Goal: Task Accomplishment & Management: Use online tool/utility

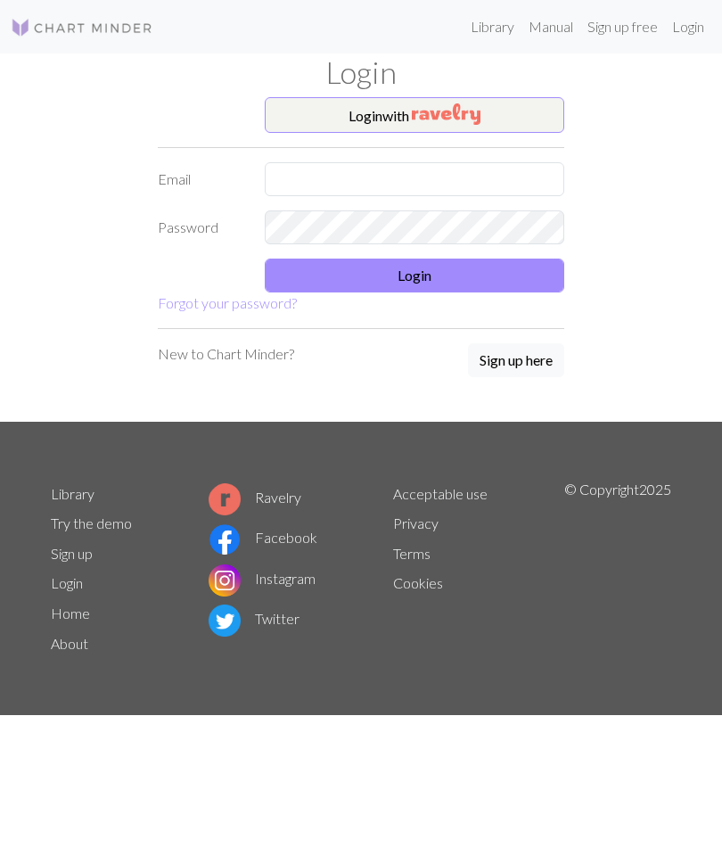
click at [452, 108] on img "button" at bounding box center [446, 113] width 69 height 21
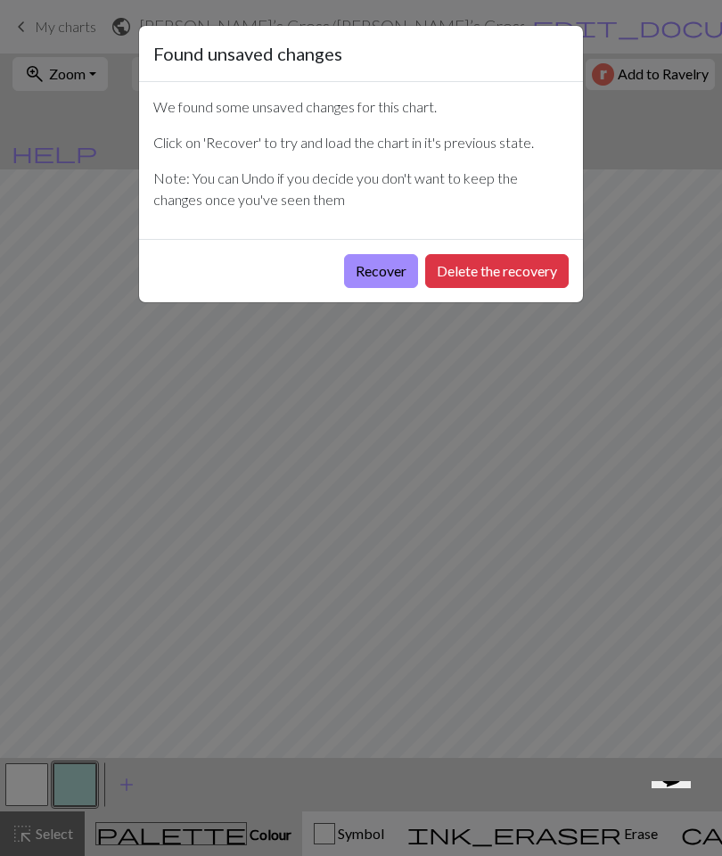
click at [465, 272] on button "Delete the recovery" at bounding box center [497, 271] width 144 height 34
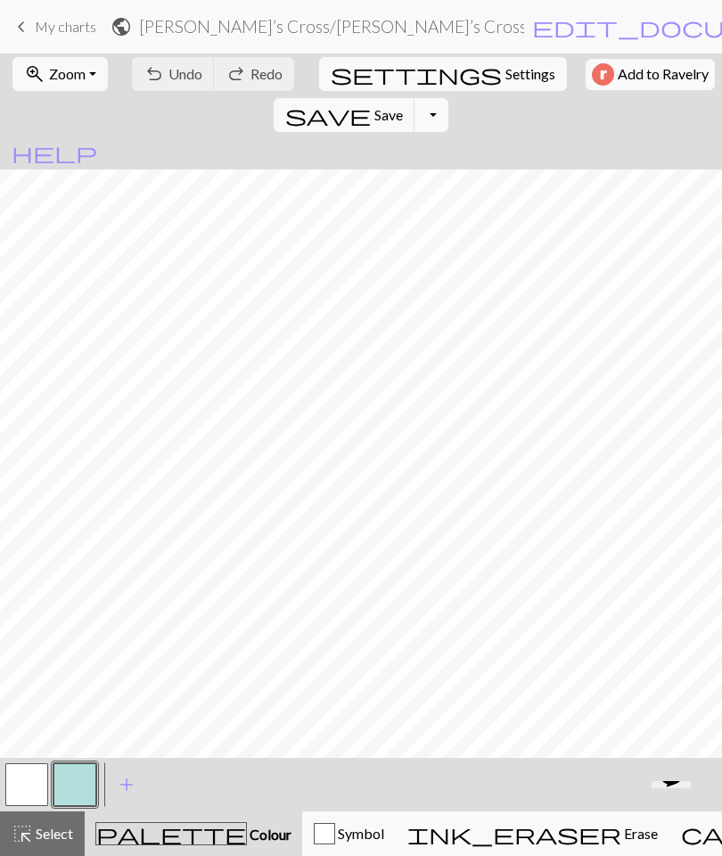
click at [76, 26] on span "My charts" at bounding box center [66, 26] width 62 height 17
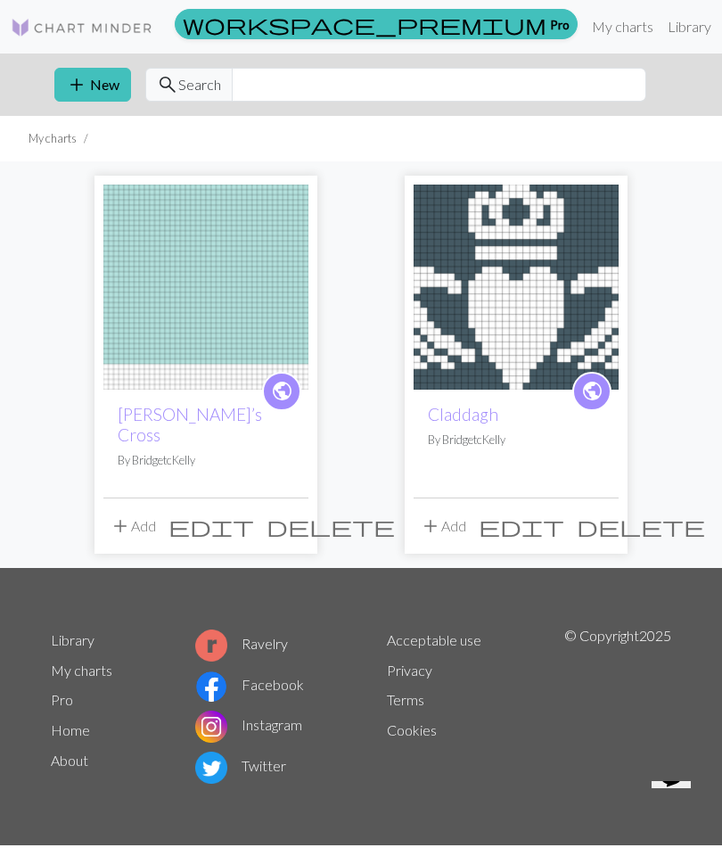
click at [501, 254] on img at bounding box center [516, 287] width 205 height 205
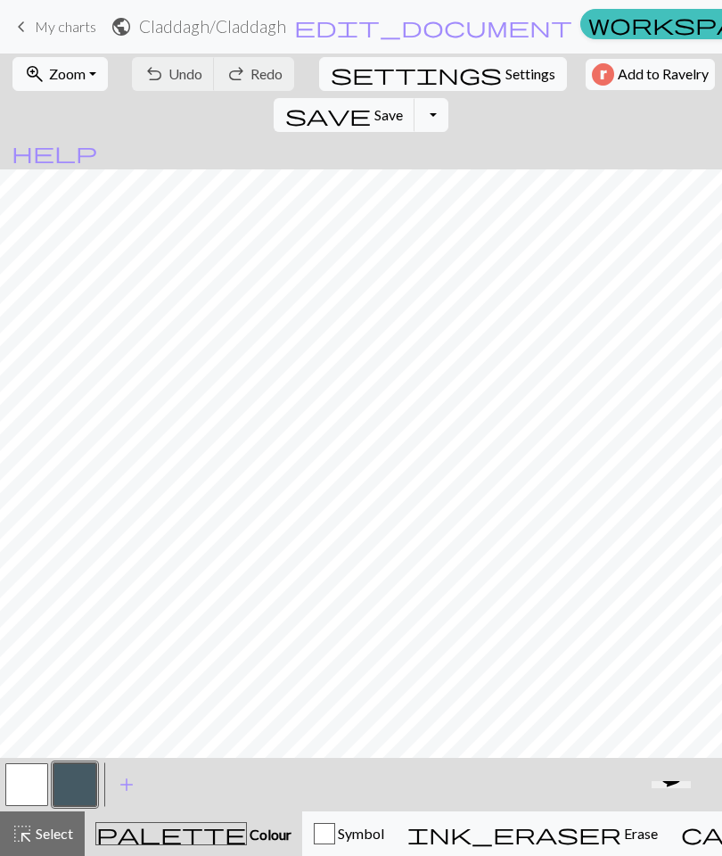
click at [36, 782] on button "button" at bounding box center [26, 784] width 43 height 43
click at [78, 770] on button "button" at bounding box center [75, 784] width 43 height 43
click at [27, 790] on button "button" at bounding box center [26, 784] width 43 height 43
click at [71, 784] on button "button" at bounding box center [75, 784] width 43 height 43
click at [14, 788] on button "button" at bounding box center [26, 784] width 43 height 43
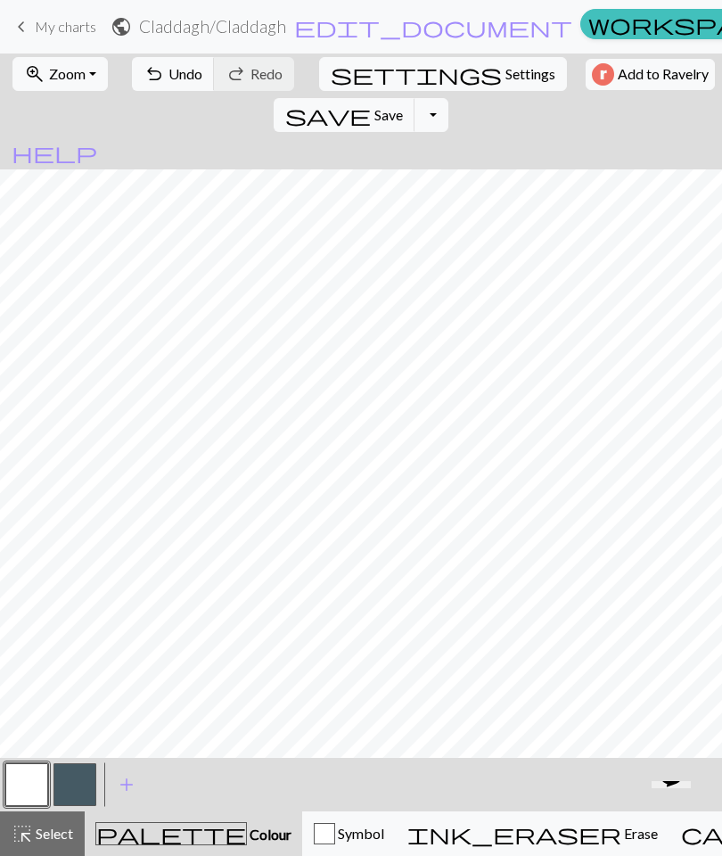
click at [79, 778] on button "button" at bounding box center [75, 784] width 43 height 43
click at [39, 780] on button "button" at bounding box center [26, 784] width 43 height 43
click at [79, 778] on button "button" at bounding box center [75, 784] width 43 height 43
click at [37, 784] on button "button" at bounding box center [26, 784] width 43 height 43
click at [90, 774] on button "button" at bounding box center [75, 784] width 43 height 43
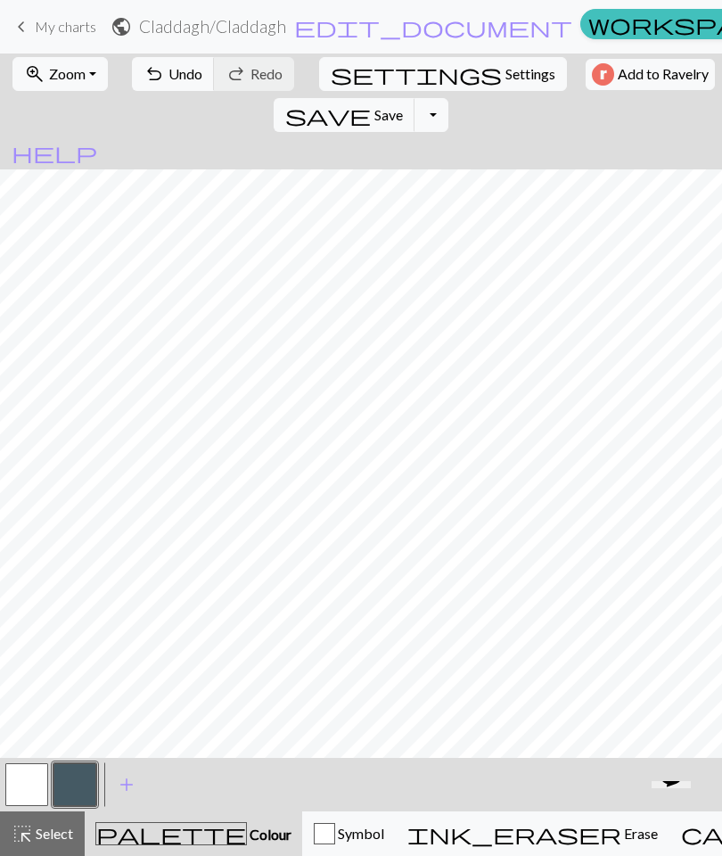
click at [18, 783] on button "button" at bounding box center [26, 784] width 43 height 43
click at [169, 79] on span "Undo" at bounding box center [186, 73] width 34 height 17
click at [84, 779] on button "button" at bounding box center [75, 784] width 43 height 43
click at [98, 70] on button "zoom_in Zoom Zoom" at bounding box center [59, 74] width 95 height 34
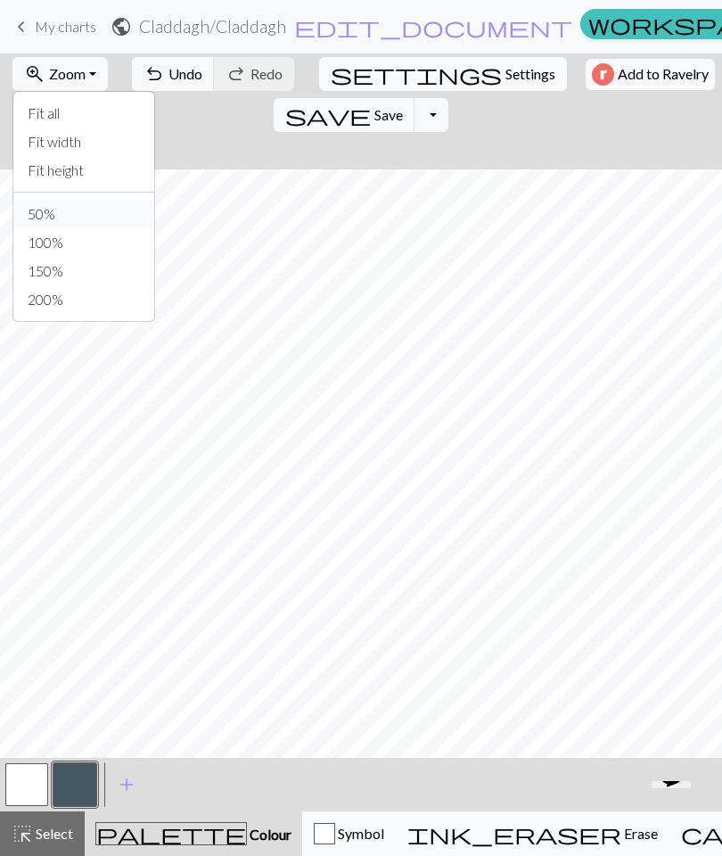
click at [74, 210] on button "50%" at bounding box center [83, 214] width 141 height 29
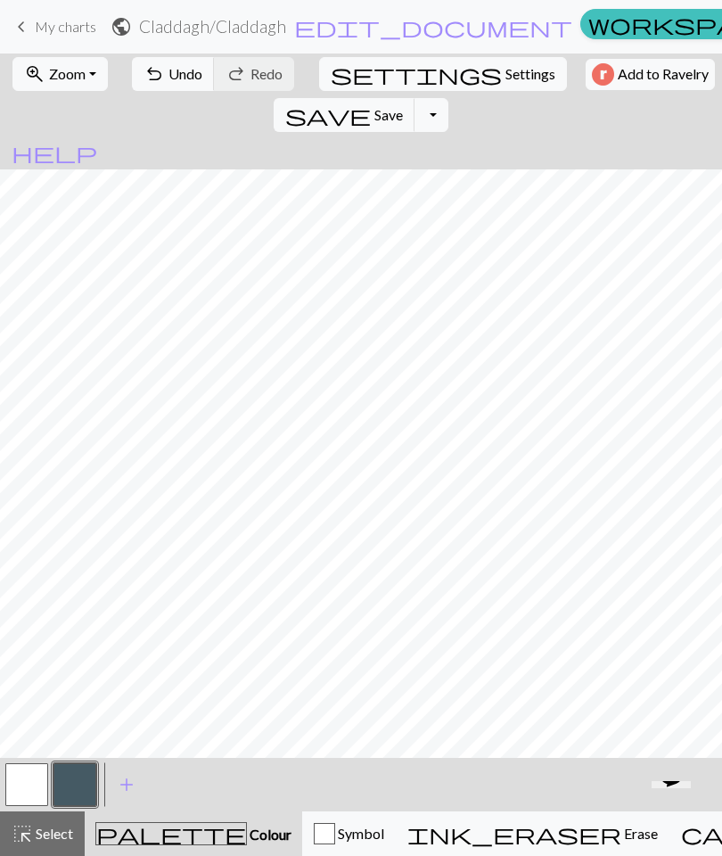
click at [89, 62] on button "zoom_in Zoom Zoom" at bounding box center [59, 74] width 95 height 34
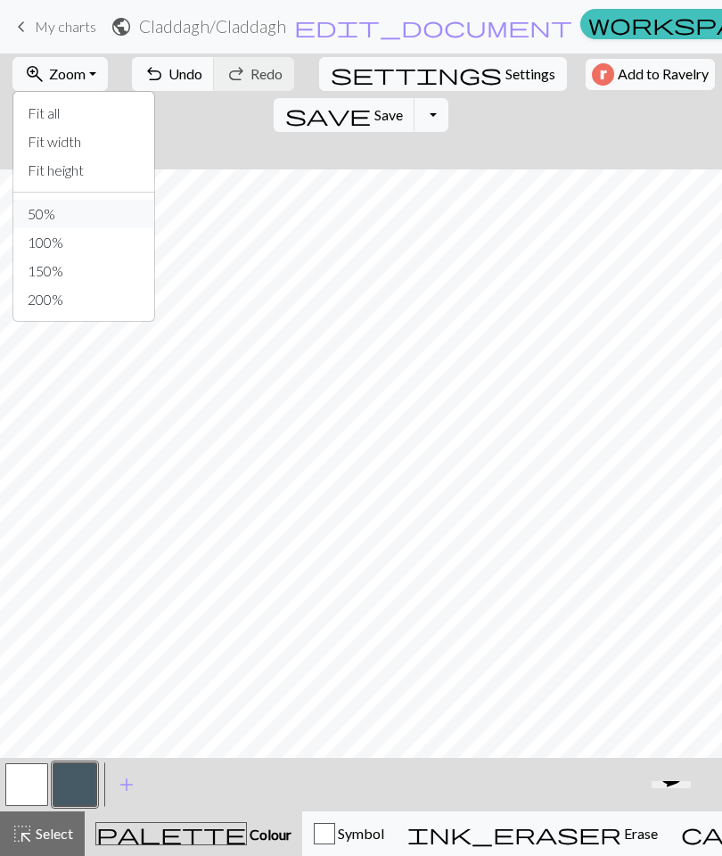
click at [117, 204] on button "50%" at bounding box center [83, 214] width 141 height 29
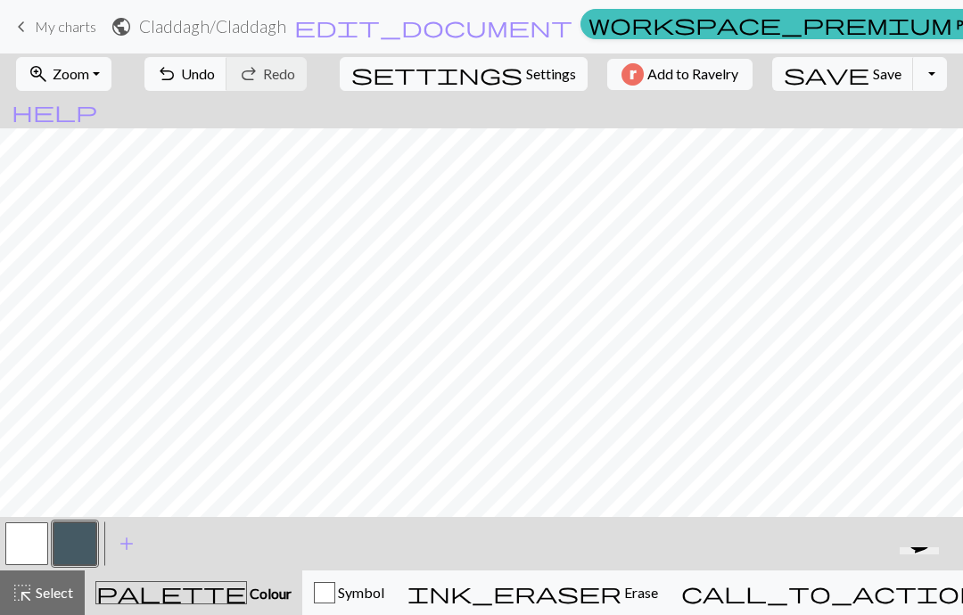
click at [36, 538] on button "button" at bounding box center [26, 544] width 43 height 43
click at [54, 544] on button "button" at bounding box center [75, 544] width 43 height 43
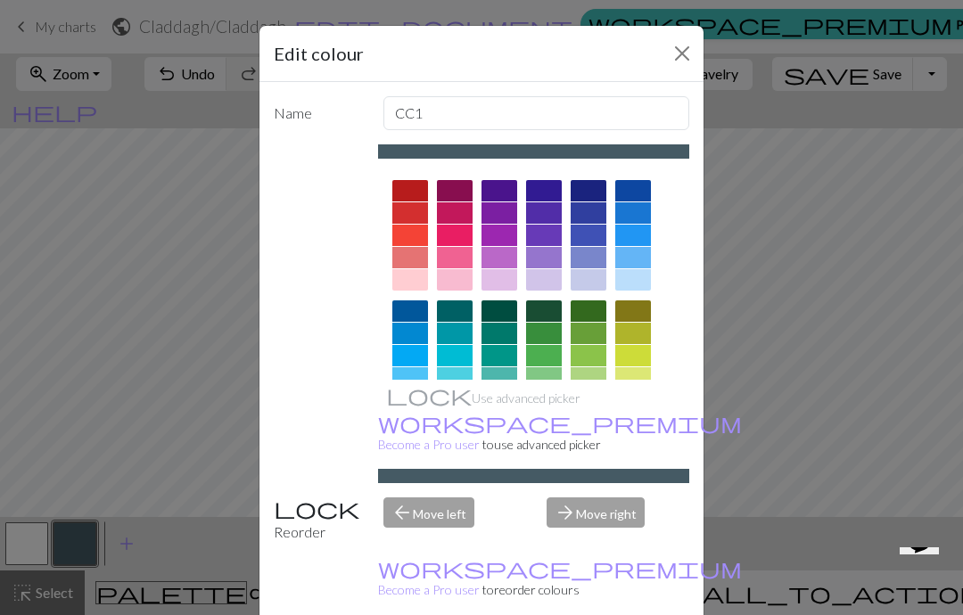
click at [680, 47] on button "Close" at bounding box center [682, 53] width 29 height 29
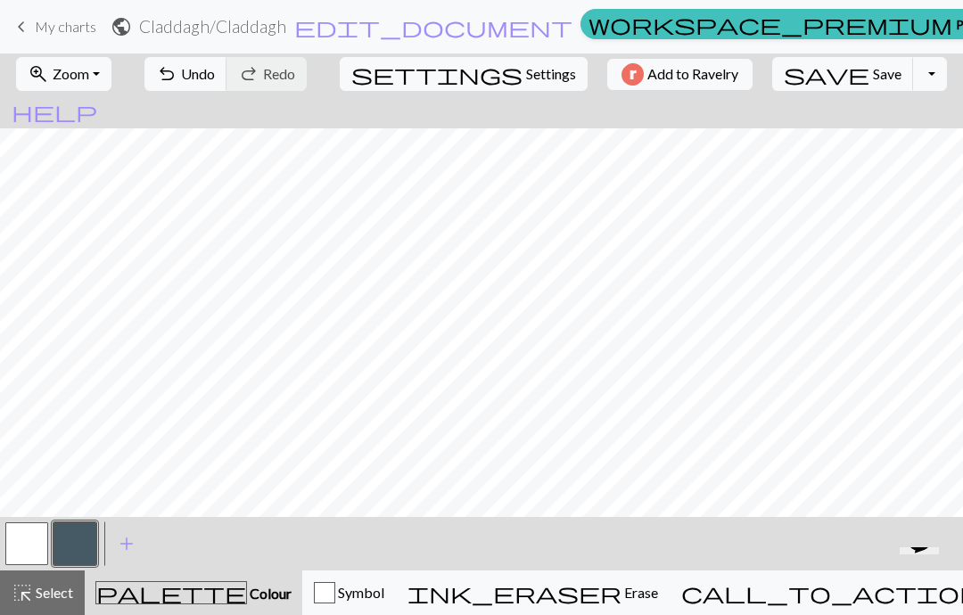
click at [721, 79] on span "Save" at bounding box center [887, 73] width 29 height 17
click at [721, 77] on span "Save" at bounding box center [887, 73] width 29 height 17
click at [721, 76] on span "Save" at bounding box center [887, 73] width 29 height 17
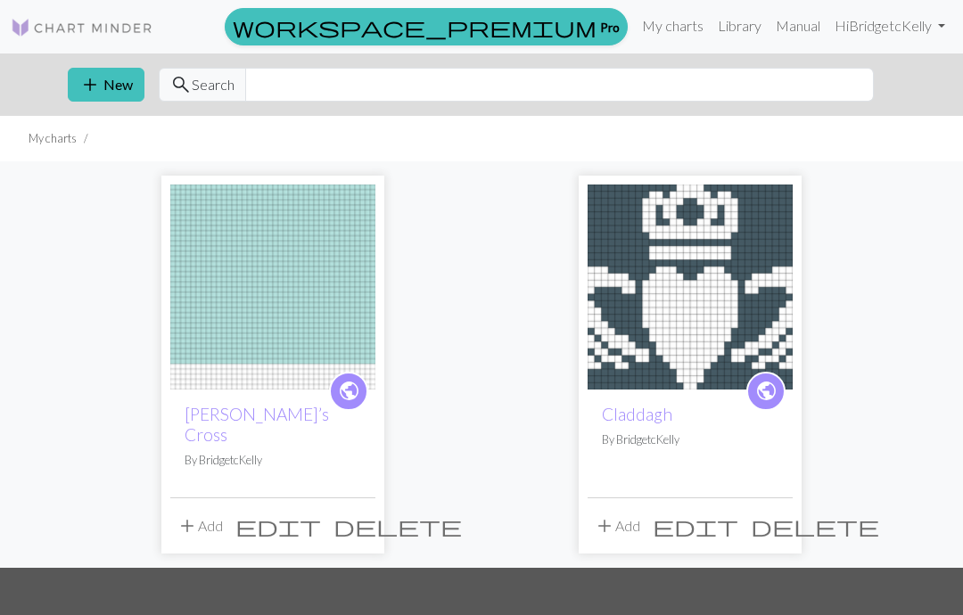
scroll to position [104, 0]
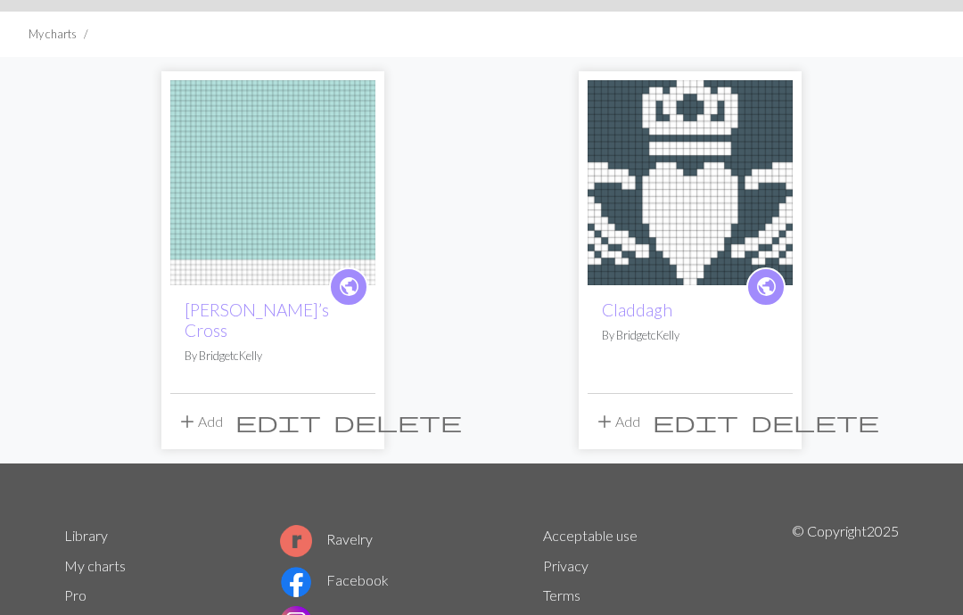
click at [756, 194] on img at bounding box center [690, 182] width 205 height 205
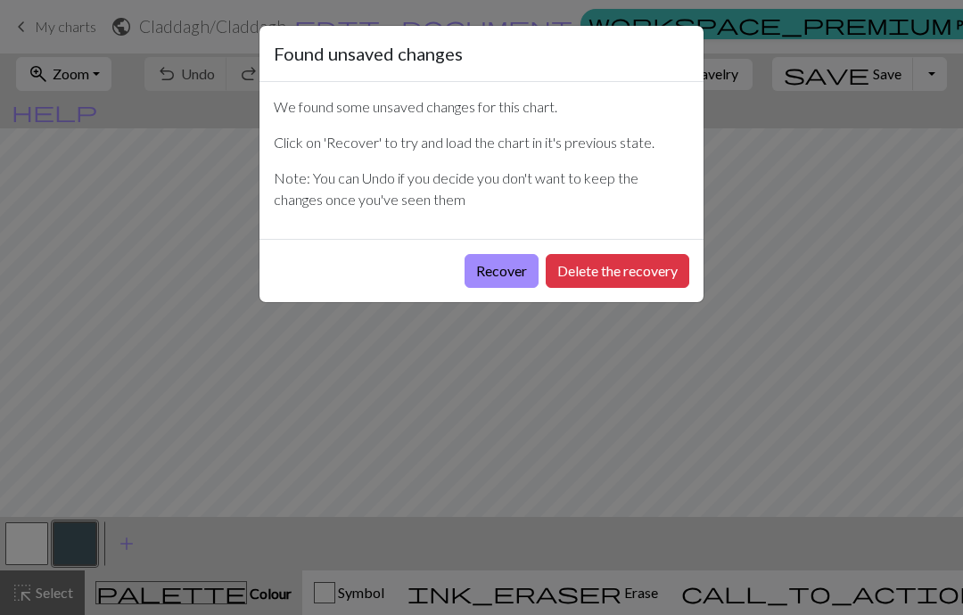
click at [507, 268] on button "Recover" at bounding box center [502, 271] width 74 height 34
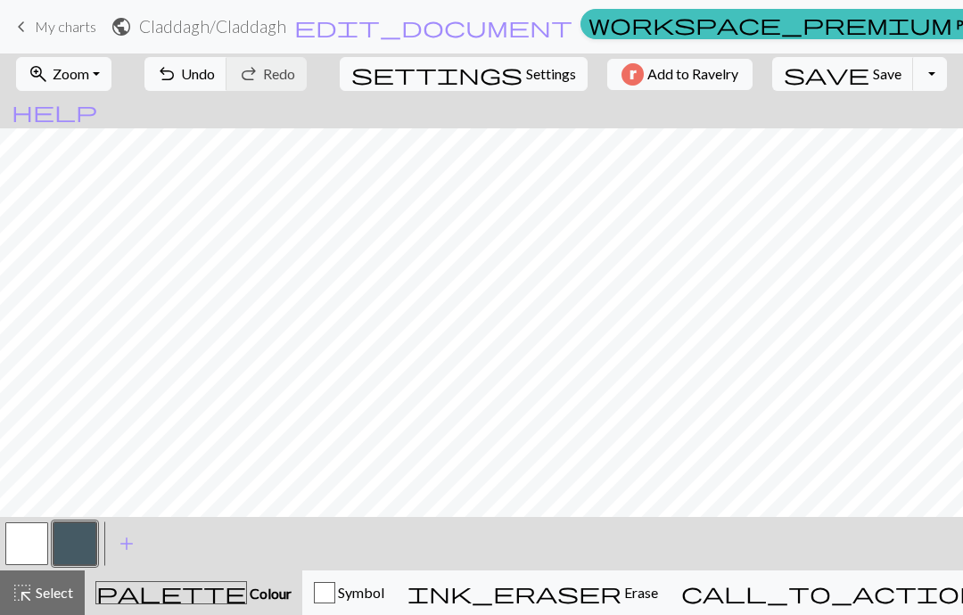
click at [104, 86] on button "zoom_in Zoom Zoom" at bounding box center [63, 74] width 95 height 34
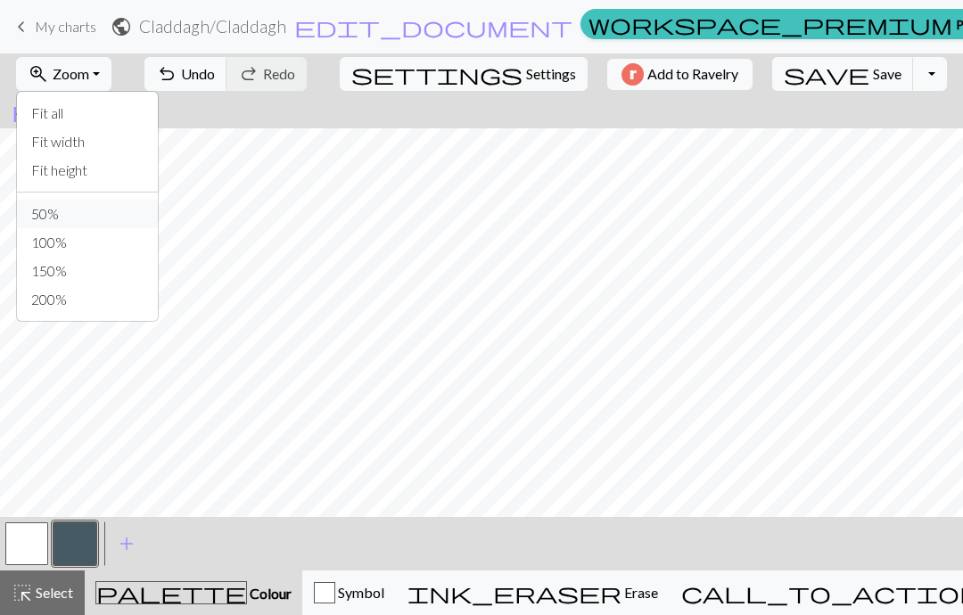
click at [108, 213] on button "50%" at bounding box center [87, 214] width 141 height 29
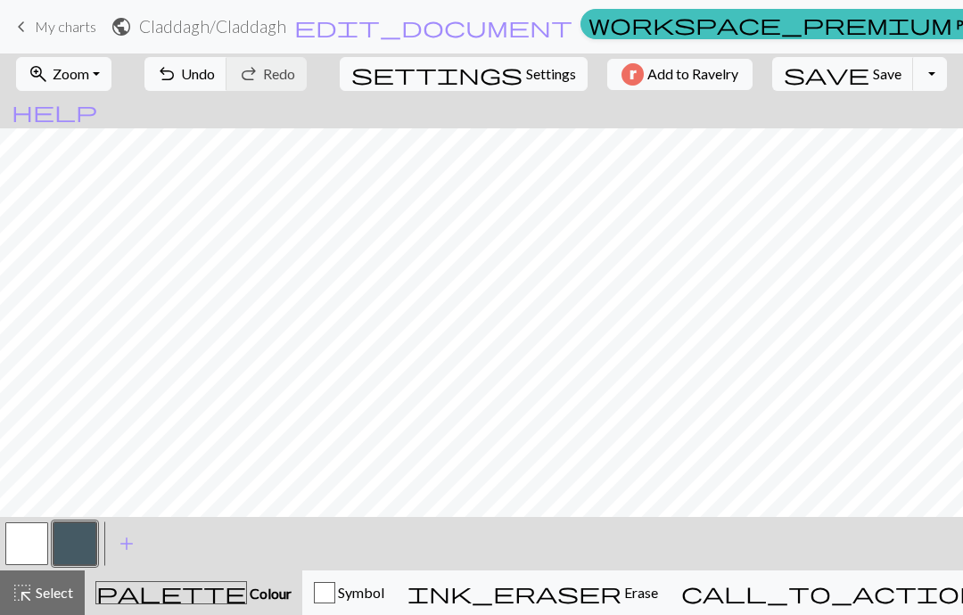
click at [25, 538] on button "button" at bounding box center [26, 544] width 43 height 43
click at [62, 539] on button "button" at bounding box center [75, 544] width 43 height 43
click at [27, 534] on button "button" at bounding box center [26, 544] width 43 height 43
click at [77, 545] on button "button" at bounding box center [75, 544] width 43 height 43
click at [6, 554] on button "button" at bounding box center [26, 544] width 43 height 43
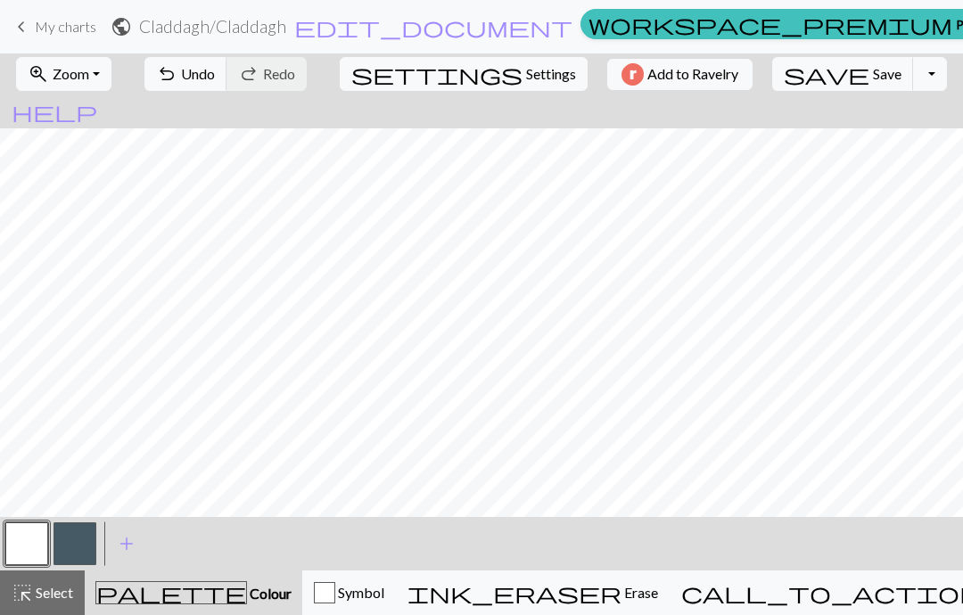
click at [69, 548] on button "button" at bounding box center [75, 544] width 43 height 43
click at [27, 545] on button "button" at bounding box center [26, 544] width 43 height 43
click at [873, 74] on span "Save" at bounding box center [887, 73] width 29 height 17
click at [685, 74] on span "Add to Ravelry" at bounding box center [692, 74] width 91 height 22
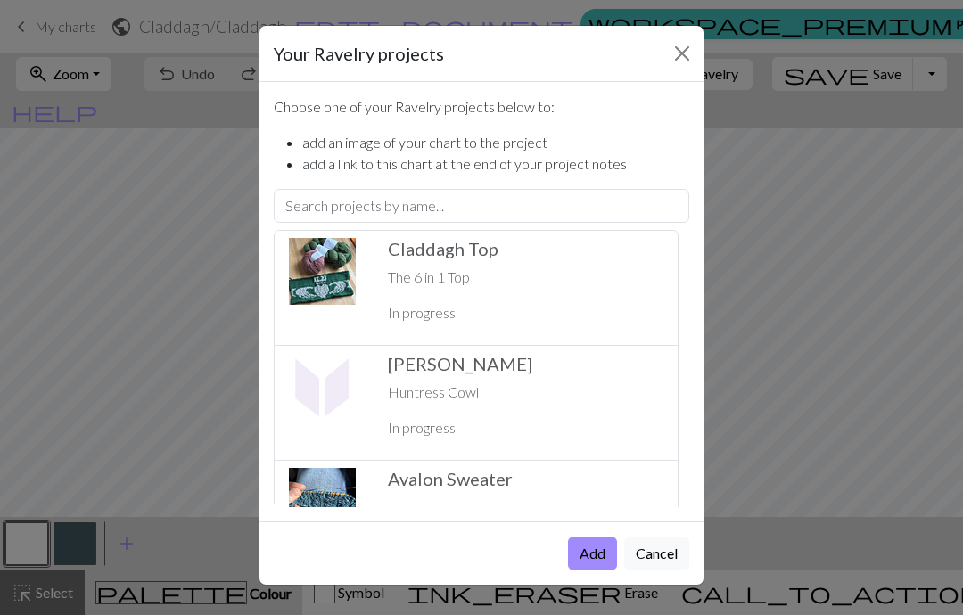
click at [340, 272] on img at bounding box center [322, 271] width 67 height 67
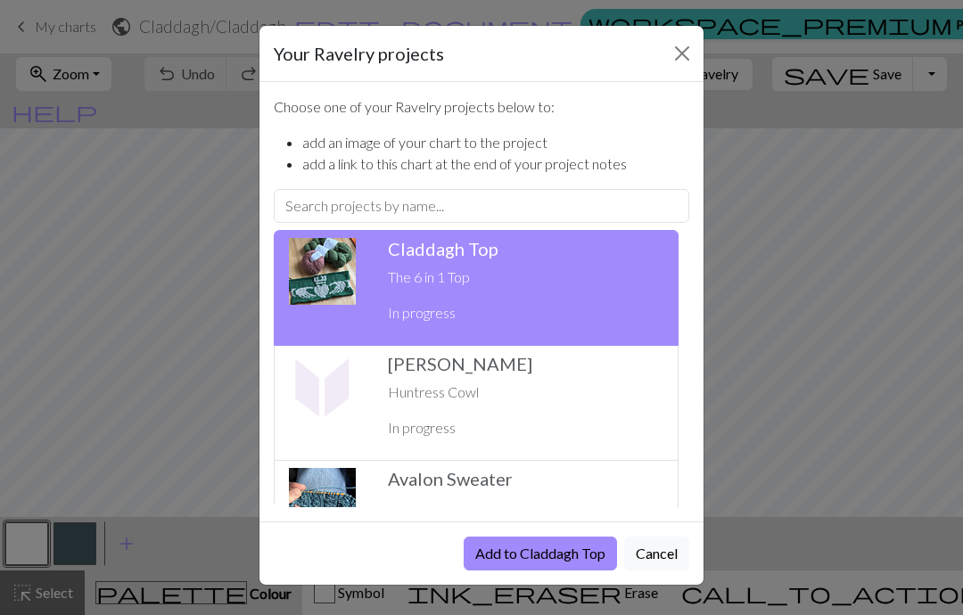
click at [579, 571] on button "Add to Claddagh Top" at bounding box center [540, 554] width 153 height 34
